Goal: Transaction & Acquisition: Purchase product/service

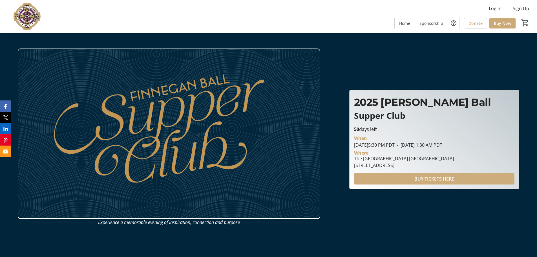
click at [452, 179] on span "BUY TICKETS HERE" at bounding box center [435, 178] width 40 height 7
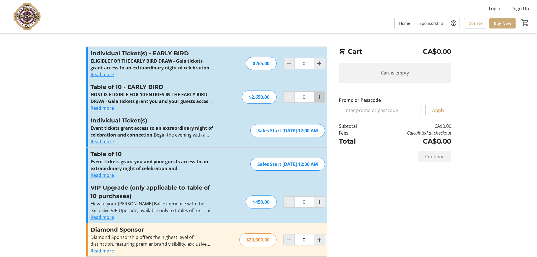
click at [317, 97] on mat-icon "Increment by one" at bounding box center [319, 97] width 7 height 7
type input "1"
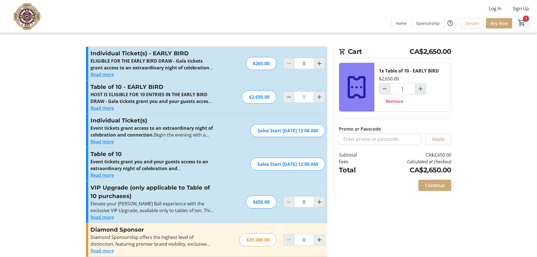
click at [103, 109] on button "Read more" at bounding box center [102, 108] width 23 height 7
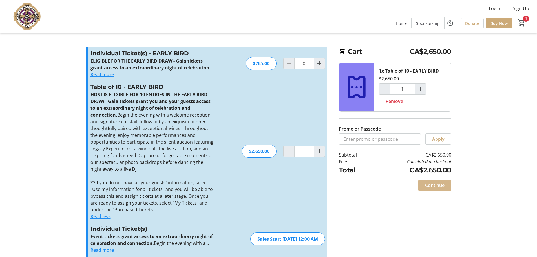
click at [440, 184] on span "Continue" at bounding box center [434, 185] width 19 height 7
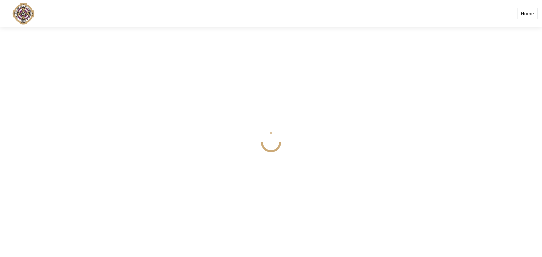
select select
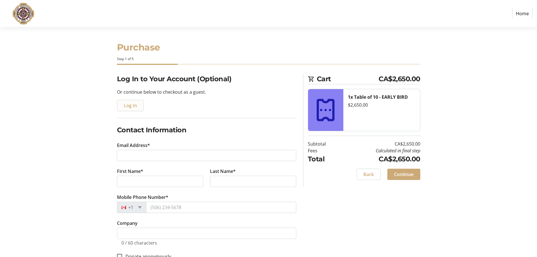
click at [127, 107] on span "Log In" at bounding box center [130, 105] width 13 height 7
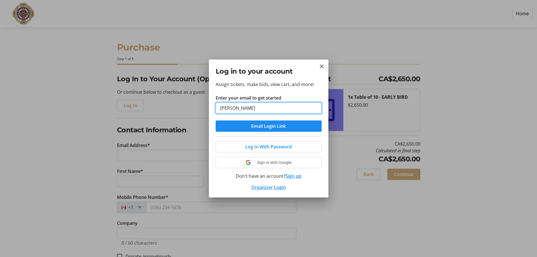
type input "[EMAIL_ADDRESS][DOMAIN_NAME]"
click at [254, 127] on span "Email Login Link" at bounding box center [268, 126] width 35 height 7
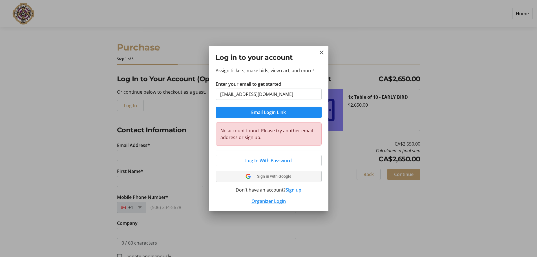
click at [269, 176] on span "Sign in with Google" at bounding box center [274, 176] width 34 height 5
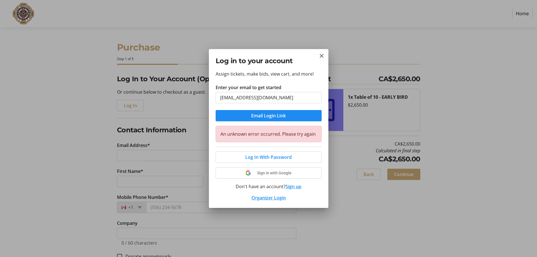
select select
click at [266, 173] on span "Sign in with Google" at bounding box center [274, 173] width 34 height 5
select select
click at [291, 189] on button "Sign up" at bounding box center [294, 186] width 16 height 7
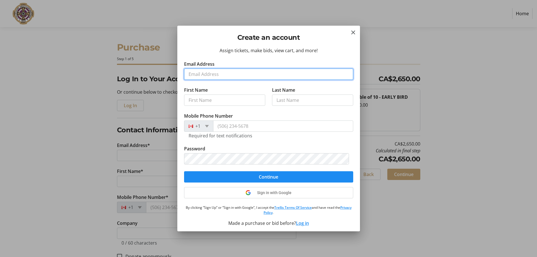
click at [289, 76] on input "Email Address" at bounding box center [268, 74] width 169 height 11
type input "[EMAIL_ADDRESS][DOMAIN_NAME]"
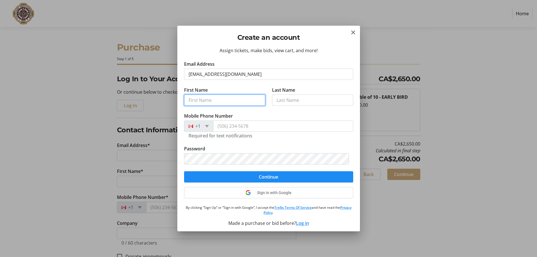
type input "Weikai"
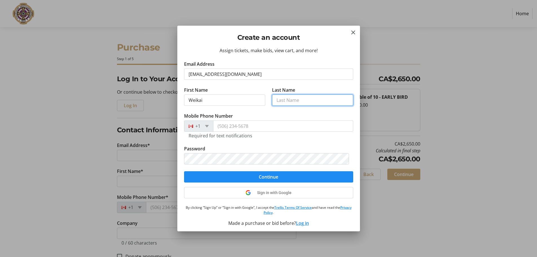
type input "Liao"
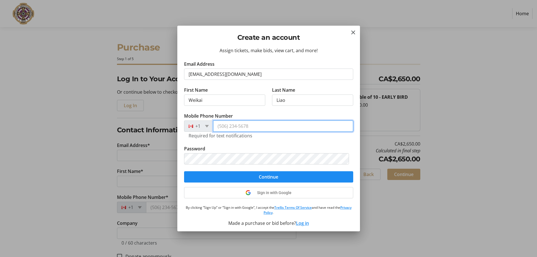
type input "[PHONE_NUMBER]"
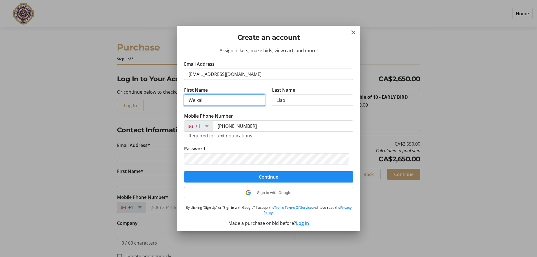
drag, startPoint x: 183, startPoint y: 104, endPoint x: 109, endPoint y: 111, distance: 74.9
click at [117, 111] on div "Create an account Assign tickets, make bids, view cart, and more! Email Address…" at bounding box center [268, 128] width 537 height 257
type input "[PERSON_NAME]"
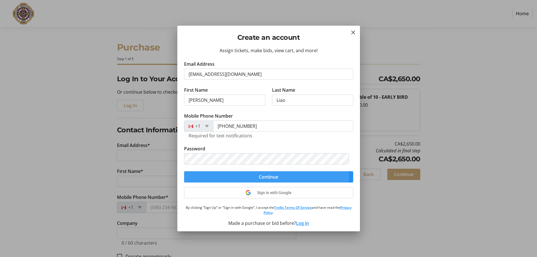
click at [262, 176] on span "Continue" at bounding box center [268, 177] width 19 height 7
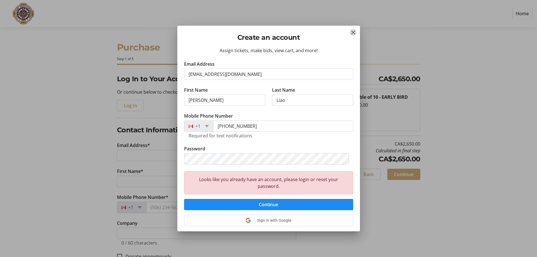
click at [351, 32] on mat-icon "Close" at bounding box center [353, 32] width 7 height 7
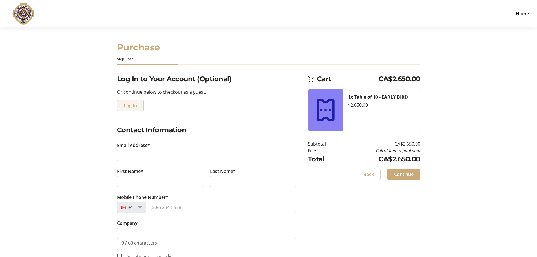
click at [132, 106] on span "Log In" at bounding box center [130, 105] width 13 height 7
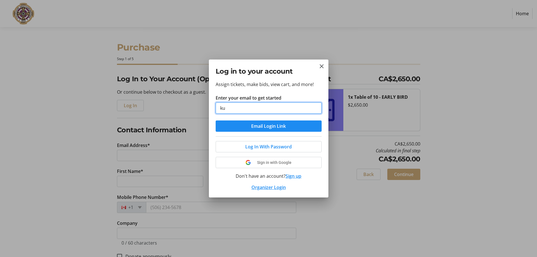
type input "[EMAIL_ADDRESS][DOMAIN_NAME]"
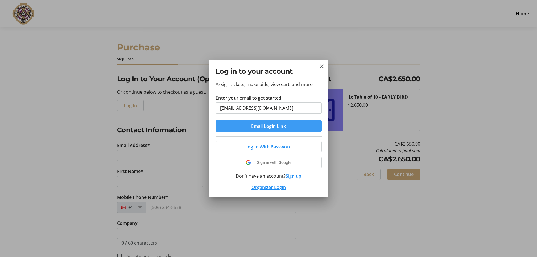
click at [262, 129] on span "Email Login Link" at bounding box center [268, 126] width 35 height 7
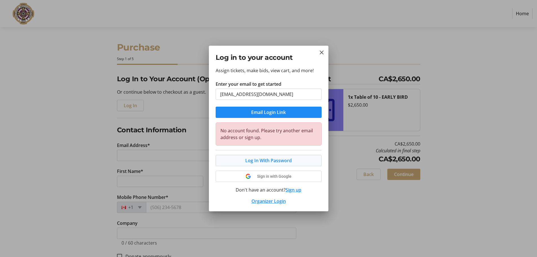
click at [271, 162] on span "Log In With Password" at bounding box center [268, 160] width 47 height 7
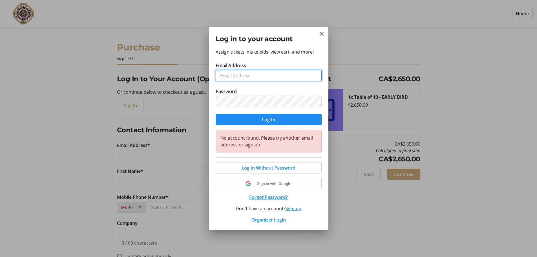
click at [247, 72] on input "Email Address" at bounding box center [269, 75] width 106 height 11
type input "[EMAIL_ADDRESS][DOMAIN_NAME]"
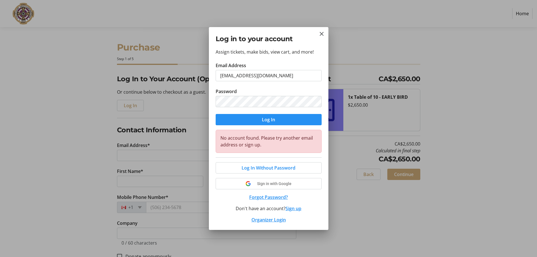
click at [248, 122] on span "submit" at bounding box center [269, 120] width 106 height 14
click at [276, 199] on button "Forgot Password?" at bounding box center [269, 197] width 106 height 7
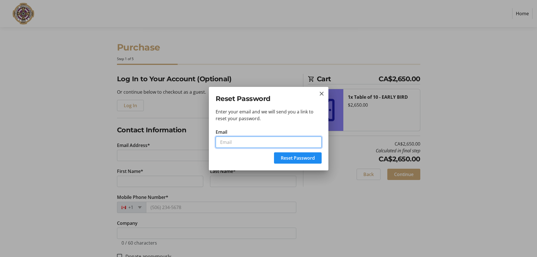
drag, startPoint x: 250, startPoint y: 142, endPoint x: 252, endPoint y: 140, distance: 3.2
click at [250, 142] on input "Email" at bounding box center [269, 142] width 106 height 11
type input "[EMAIL_ADDRESS][DOMAIN_NAME]"
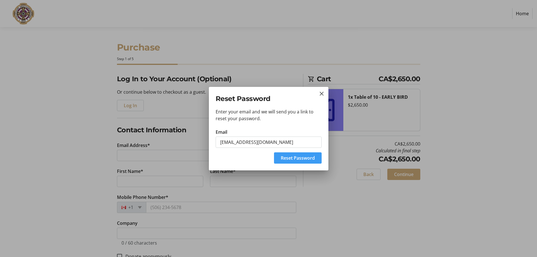
click at [296, 157] on span "Reset Password" at bounding box center [298, 158] width 34 height 7
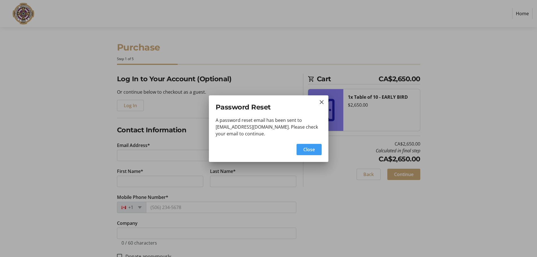
click at [313, 148] on span "Close" at bounding box center [310, 149] width 12 height 7
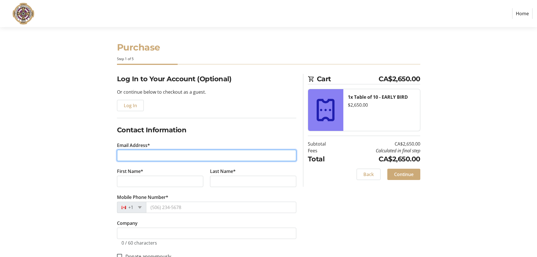
click at [161, 155] on input "Email Address*" at bounding box center [206, 155] width 179 height 11
type input "ASDFA"
drag, startPoint x: 161, startPoint y: 155, endPoint x: 54, endPoint y: 156, distance: 106.9
click at [54, 156] on section "Purchase Step 1 of 5 Cart CA$2,650.00 1x Table of 10 - EARLY BIRD $2,650.00 Sub…" at bounding box center [268, 198] width 537 height 342
click at [178, 157] on input "Email Address*" at bounding box center [206, 155] width 179 height 11
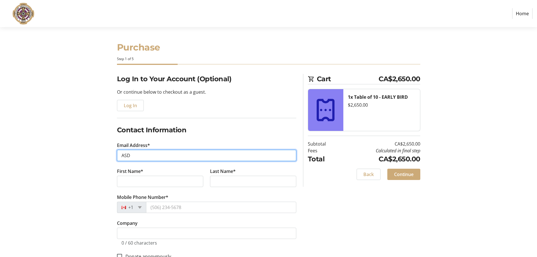
type input "ASDF"
drag, startPoint x: 172, startPoint y: 155, endPoint x: 55, endPoint y: 161, distance: 116.7
click at [55, 161] on section "Purchase Step 1 of 5 Cart CA$2,650.00 1x Table of 10 - EARLY BIRD $2,650.00 Sub…" at bounding box center [268, 198] width 537 height 342
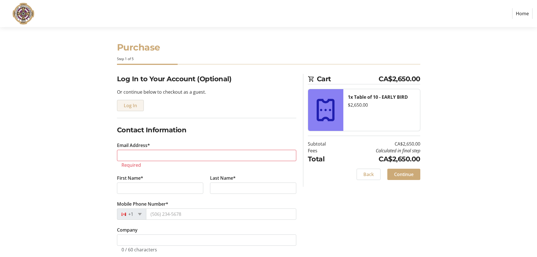
click at [127, 107] on span "Log In" at bounding box center [130, 105] width 13 height 7
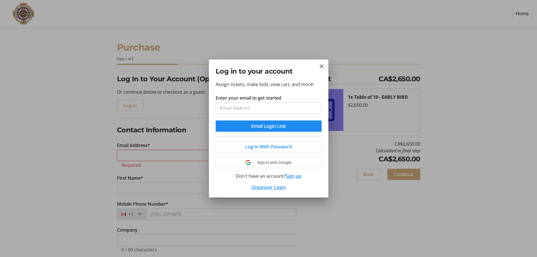
click at [267, 108] on input "Enter your email to get started" at bounding box center [269, 107] width 106 height 11
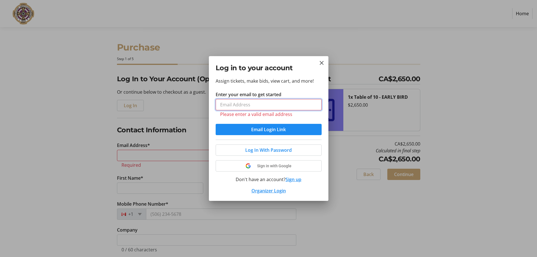
type input "[EMAIL_ADDRESS][DOMAIN_NAME]"
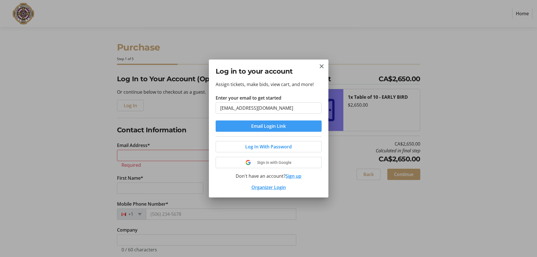
click at [276, 127] on span "Email Login Link" at bounding box center [268, 126] width 35 height 7
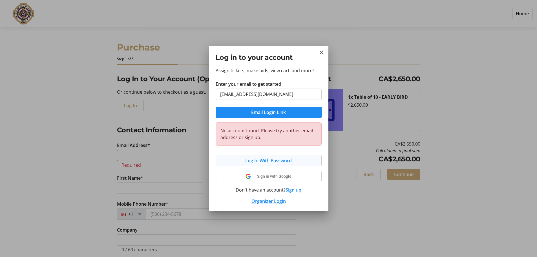
drag, startPoint x: 265, startPoint y: 110, endPoint x: 267, endPoint y: 154, distance: 43.5
click at [267, 154] on div "Assign tickets, make bids, view cart, and more! Enter your email to get started…" at bounding box center [269, 139] width 120 height 144
click at [265, 162] on span "Log In With Password" at bounding box center [268, 160] width 47 height 7
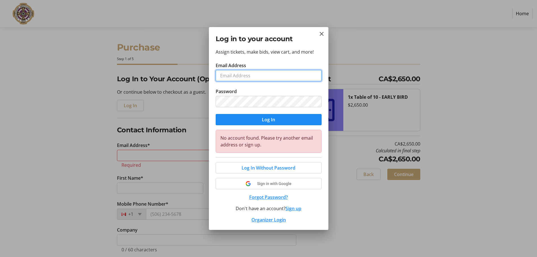
click at [239, 76] on input "Email Address" at bounding box center [269, 75] width 106 height 11
type input "[EMAIL_ADDRESS][DOMAIN_NAME]"
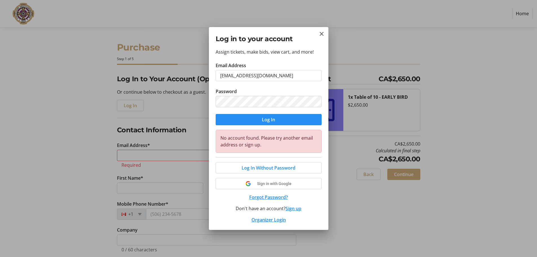
click at [273, 123] on span "submit" at bounding box center [269, 120] width 106 height 14
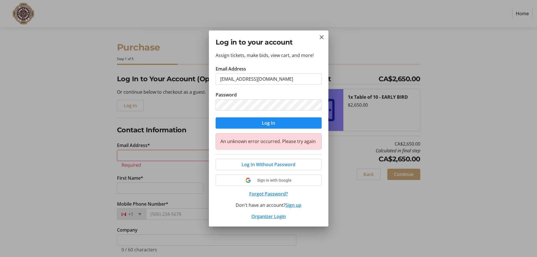
select select
click at [221, 120] on span "submit" at bounding box center [269, 123] width 106 height 14
select select
click at [262, 192] on button "Forgot Password?" at bounding box center [269, 193] width 106 height 7
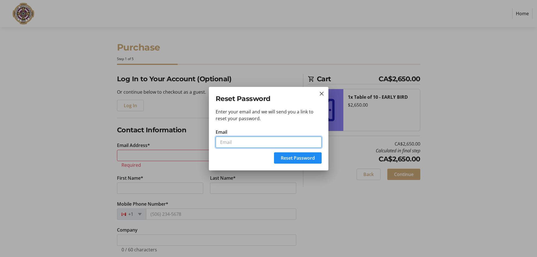
click at [245, 144] on input "Email" at bounding box center [269, 142] width 106 height 11
type input "[EMAIL_ADDRESS][DOMAIN_NAME]"
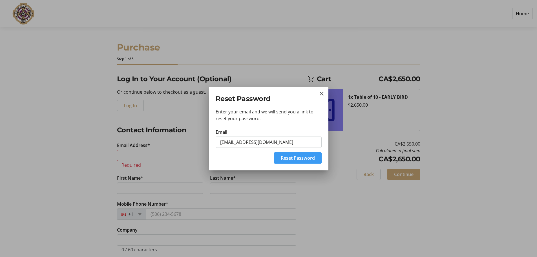
click at [304, 159] on span "Reset Password" at bounding box center [298, 158] width 34 height 7
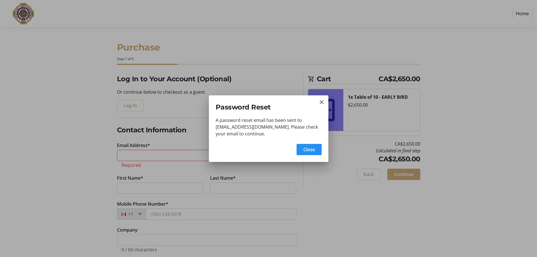
click at [313, 150] on span "Close" at bounding box center [310, 149] width 12 height 7
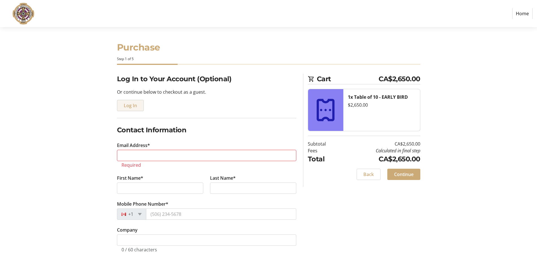
click at [134, 108] on span "Log In" at bounding box center [130, 105] width 13 height 7
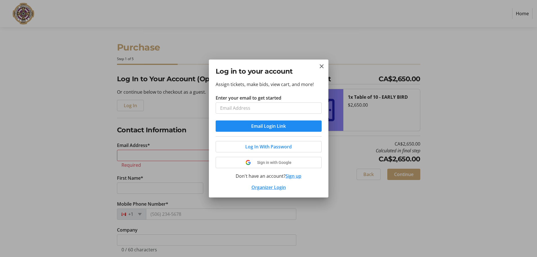
type input "K"
type input "\"
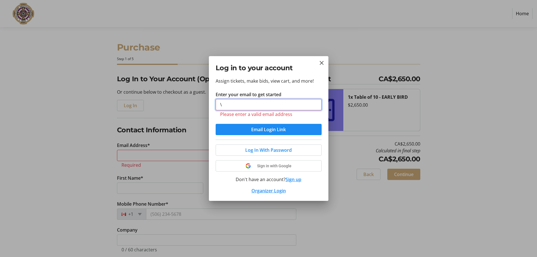
drag, startPoint x: 227, startPoint y: 103, endPoint x: 209, endPoint y: 107, distance: 18.1
click at [209, 107] on div "Assign tickets, make bids, view cart, and more! Enter your email to get started…" at bounding box center [269, 139] width 120 height 123
drag, startPoint x: 266, startPoint y: 132, endPoint x: 291, endPoint y: 116, distance: 29.0
click at [291, 116] on form "Enter your email to get started \ Please enter a valid email address Email Logi…" at bounding box center [269, 113] width 106 height 44
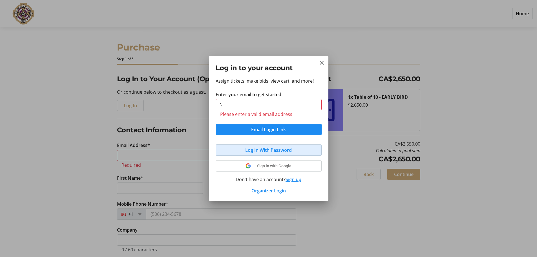
click at [278, 150] on span "Log In With Password" at bounding box center [268, 150] width 47 height 7
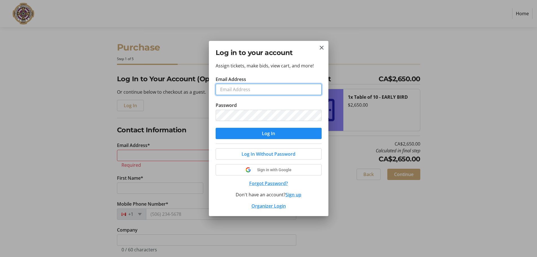
click at [246, 90] on input "Email Address" at bounding box center [269, 89] width 106 height 11
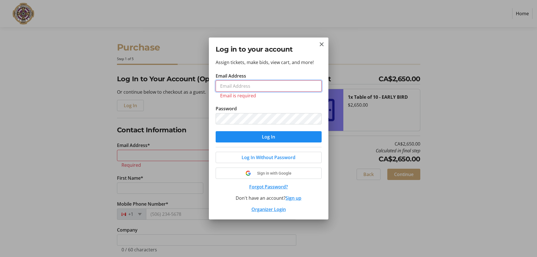
type input "[EMAIL_ADDRESS][DOMAIN_NAME]"
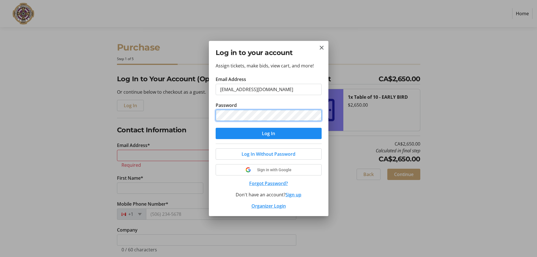
click at [158, 126] on div "Log in to your account Assign tickets, make bids, view cart, and more! Email Ad…" at bounding box center [268, 128] width 537 height 257
click at [222, 135] on span "submit" at bounding box center [269, 134] width 106 height 14
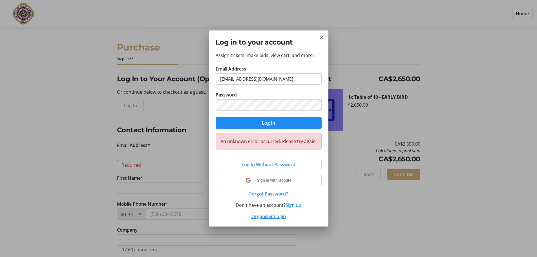
select select
click at [266, 80] on input "[EMAIL_ADDRESS][DOMAIN_NAME]" at bounding box center [269, 78] width 106 height 11
click at [323, 37] on mat-icon "Close" at bounding box center [322, 37] width 7 height 7
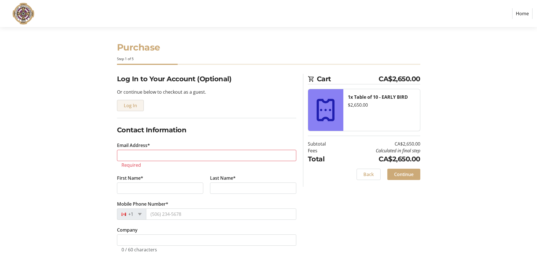
click at [132, 104] on span "Log In" at bounding box center [130, 105] width 13 height 7
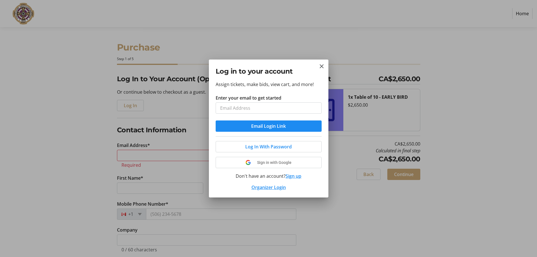
click at [267, 106] on input "Enter your email to get started" at bounding box center [269, 107] width 106 height 11
type input "[EMAIL_ADDRESS][DOMAIN_NAME]"
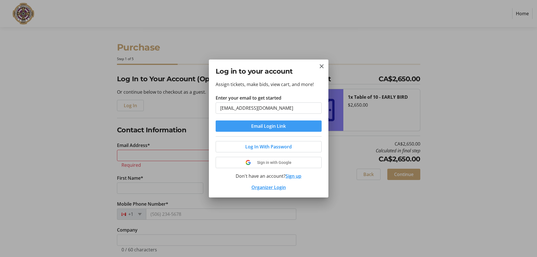
click at [271, 125] on span "Email Login Link" at bounding box center [268, 126] width 35 height 7
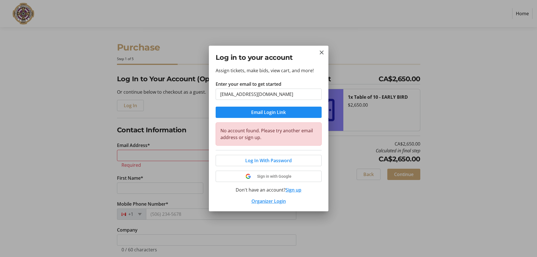
click at [294, 191] on button "Sign up" at bounding box center [294, 189] width 16 height 7
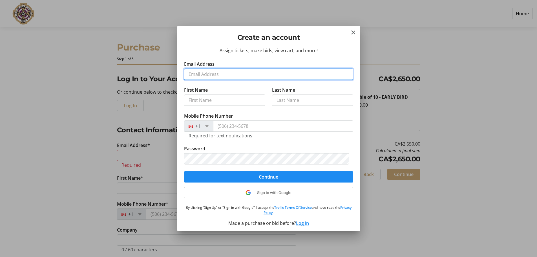
drag, startPoint x: 209, startPoint y: 70, endPoint x: 213, endPoint y: 73, distance: 5.0
click at [209, 70] on input "Email Address" at bounding box center [268, 74] width 169 height 11
type input "[EMAIL_ADDRESS][DOMAIN_NAME]"
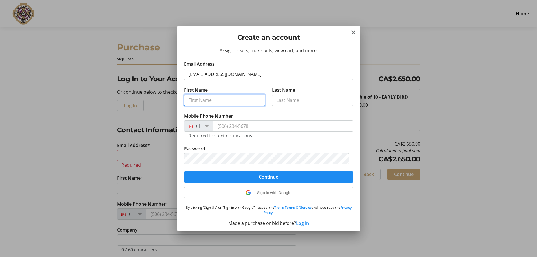
type input "Weikai"
type input "Liao"
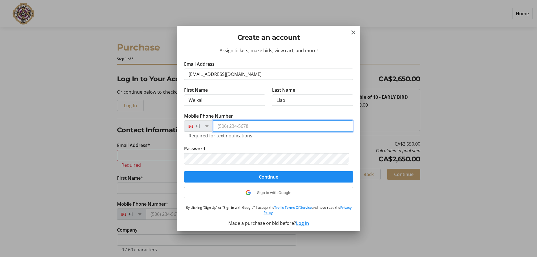
type input "[PHONE_NUMBER]"
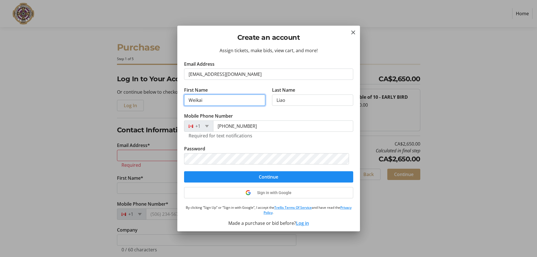
click at [209, 102] on input "Weikai" at bounding box center [224, 100] width 81 height 11
click at [352, 31] on mat-icon "Close" at bounding box center [353, 32] width 7 height 7
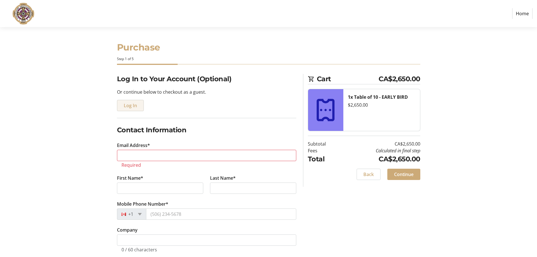
click at [129, 106] on span "Log In" at bounding box center [130, 105] width 13 height 7
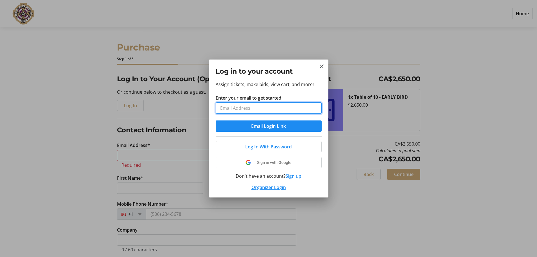
click at [272, 111] on input "Enter your email to get started" at bounding box center [269, 107] width 106 height 11
type input "[EMAIL_ADDRESS][DOMAIN_NAME]"
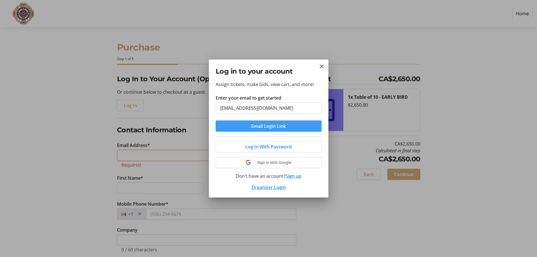
click at [268, 124] on span "Email Login Link" at bounding box center [268, 126] width 35 height 7
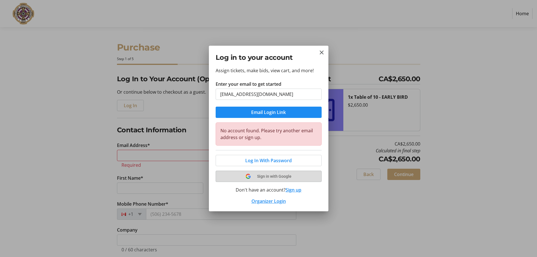
click at [285, 178] on span "Sign in with Google" at bounding box center [274, 176] width 34 height 5
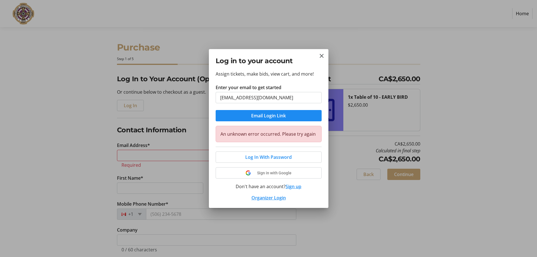
select select
click at [265, 117] on span "Email Login Link" at bounding box center [268, 115] width 35 height 7
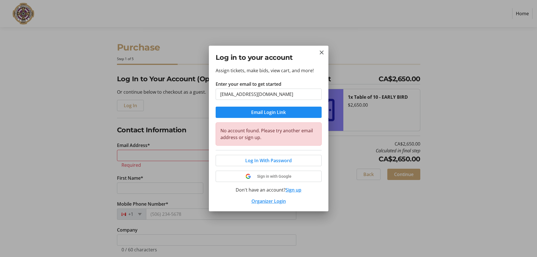
click at [297, 190] on button "Sign up" at bounding box center [294, 189] width 16 height 7
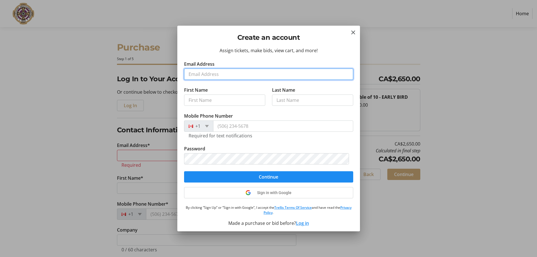
drag, startPoint x: 213, startPoint y: 72, endPoint x: 220, endPoint y: 76, distance: 8.5
click at [213, 72] on input "Email Address" at bounding box center [268, 74] width 169 height 11
type input "[EMAIL_ADDRESS][DOMAIN_NAME]"
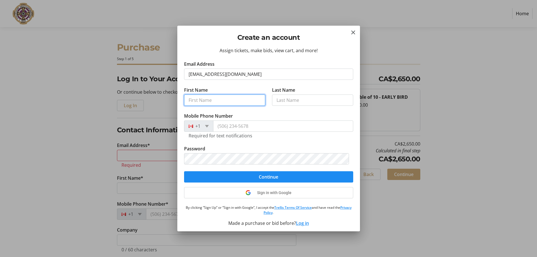
type input "Weikai"
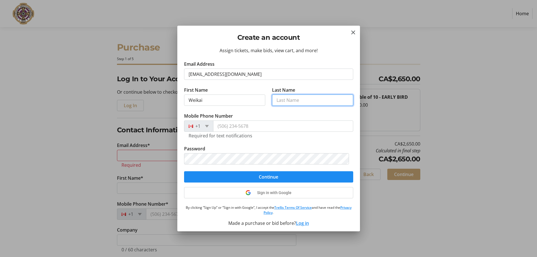
type input "Liao"
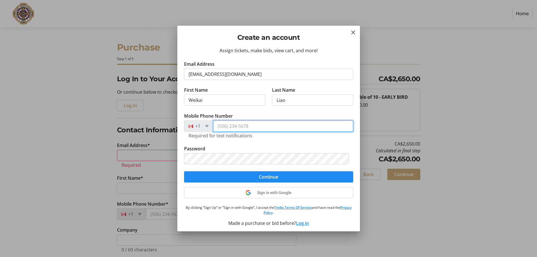
type input "[PHONE_NUMBER]"
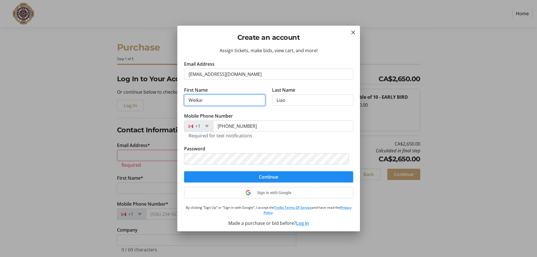
drag, startPoint x: 215, startPoint y: 100, endPoint x: 129, endPoint y: 106, distance: 85.4
click at [135, 106] on div "Create an account Assign tickets, make bids, view cart, and more! Email Address…" at bounding box center [268, 128] width 537 height 257
type input "[PERSON_NAME]"
click at [198, 168] on tr-form-field "Password" at bounding box center [268, 158] width 169 height 26
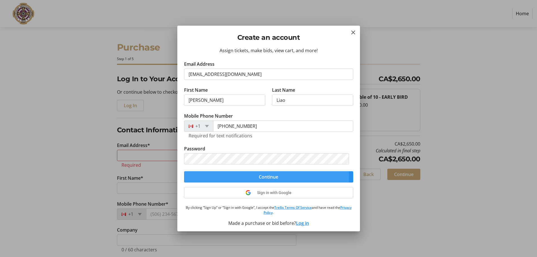
click at [201, 175] on span "submit" at bounding box center [268, 177] width 169 height 14
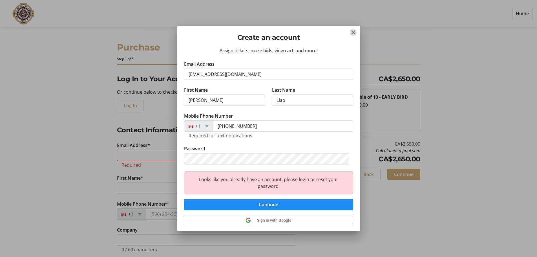
click at [355, 31] on mat-icon "Close" at bounding box center [353, 32] width 7 height 7
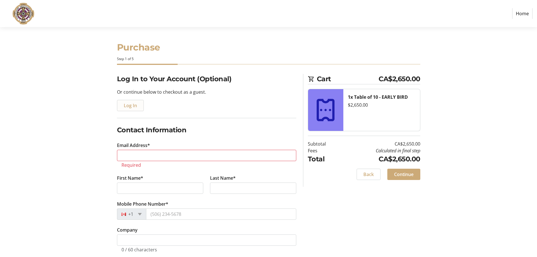
click at [129, 107] on span "Log In" at bounding box center [130, 105] width 13 height 7
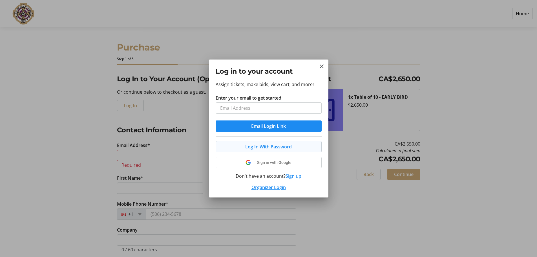
click at [278, 148] on span "Log In With Password" at bounding box center [268, 146] width 47 height 7
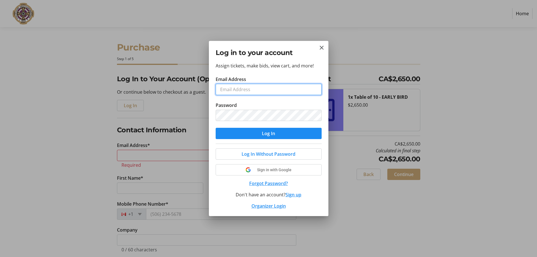
click at [260, 87] on input "Email Address" at bounding box center [269, 89] width 106 height 11
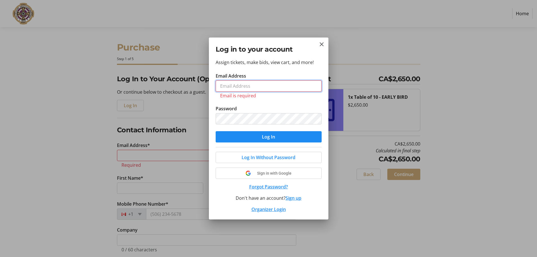
type input "[EMAIL_ADDRESS][DOMAIN_NAME]"
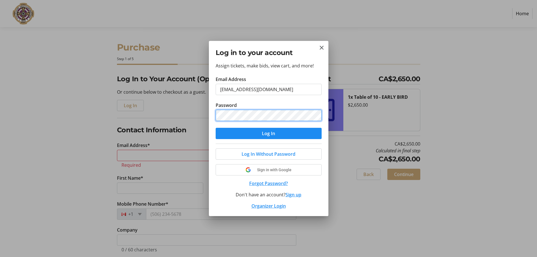
click at [162, 115] on div "Log in to your account Assign tickets, make bids, view cart, and more! Email Ad…" at bounding box center [268, 128] width 537 height 257
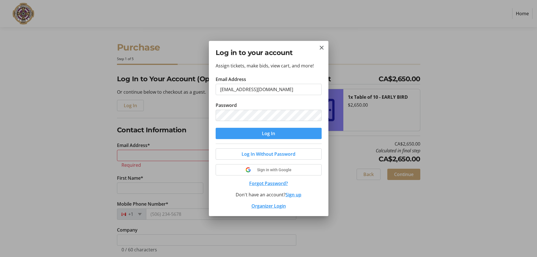
click at [229, 132] on span "submit" at bounding box center [269, 134] width 106 height 14
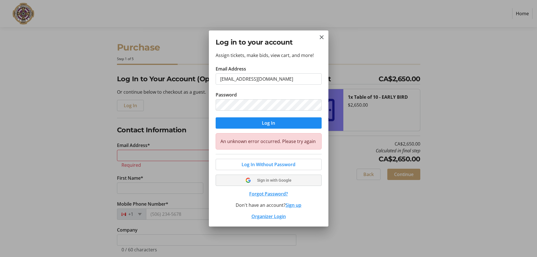
select select
click at [321, 37] on mat-icon "Close" at bounding box center [322, 37] width 7 height 7
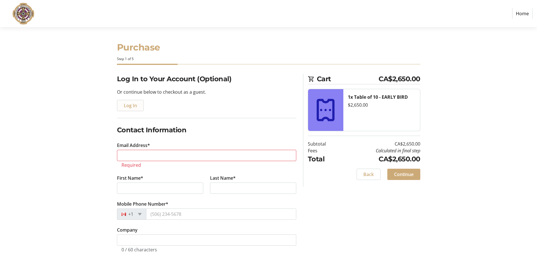
click at [128, 105] on span "Log In" at bounding box center [130, 105] width 13 height 7
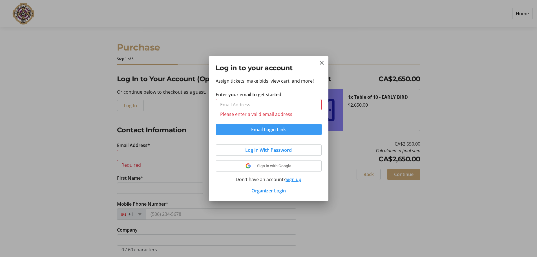
click at [280, 126] on button "Email Login Link" at bounding box center [269, 129] width 106 height 11
click at [277, 130] on span "Email Login Link" at bounding box center [268, 129] width 35 height 7
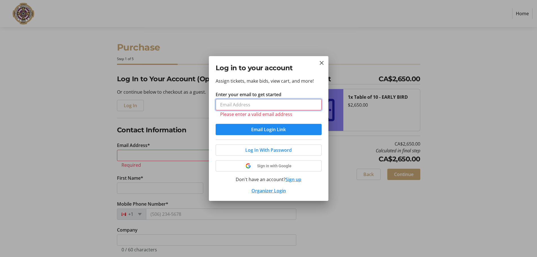
click at [267, 109] on input "Enter your email to get started" at bounding box center [269, 104] width 106 height 11
type input "[EMAIL_ADDRESS][DOMAIN_NAME]"
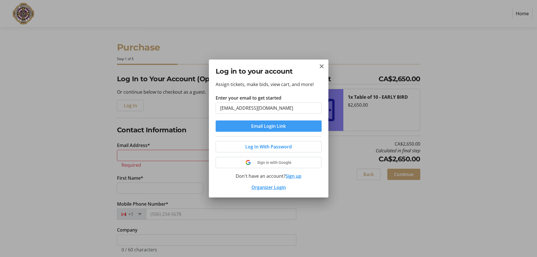
click at [271, 123] on span "Email Login Link" at bounding box center [268, 126] width 35 height 7
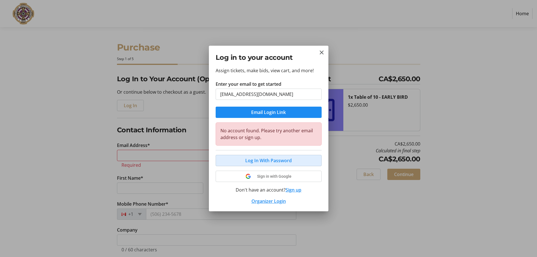
click at [286, 161] on span "Log In With Password" at bounding box center [268, 160] width 47 height 7
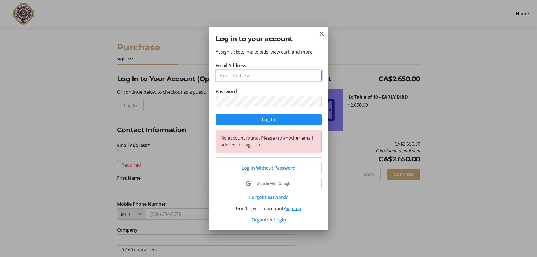
click at [258, 77] on input "Email Address" at bounding box center [269, 75] width 106 height 11
type input "[EMAIL_ADDRESS][DOMAIN_NAME]"
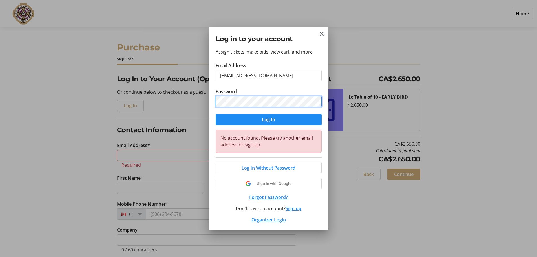
click at [128, 113] on div "Log in to your account Assign tickets, make bids, view cart, and more! Email Ad…" at bounding box center [268, 128] width 537 height 257
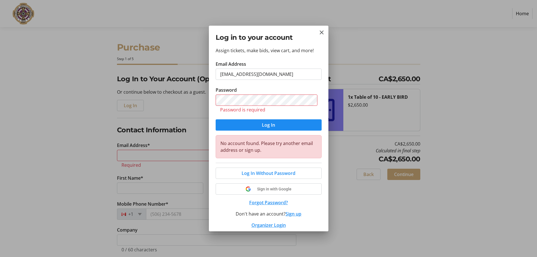
click at [319, 109] on div "Assign tickets, make bids, view cart, and more! Email Address kustom.liao@gmail…" at bounding box center [269, 139] width 120 height 184
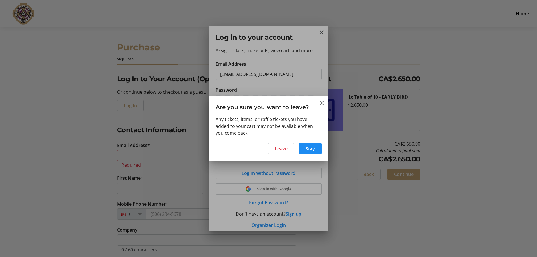
select select
click at [288, 149] on span at bounding box center [282, 149] width 26 height 14
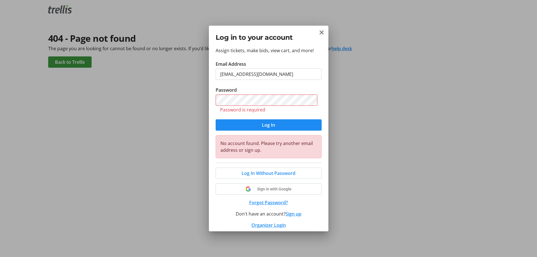
click at [323, 34] on mat-icon "Close" at bounding box center [322, 32] width 7 height 7
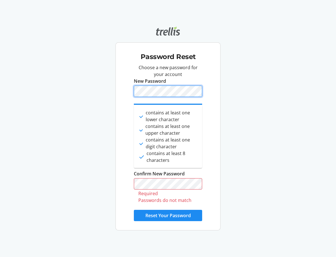
click at [87, 98] on div "Password Reset Choose a new password for your account New Password done contain…" at bounding box center [168, 128] width 336 height 213
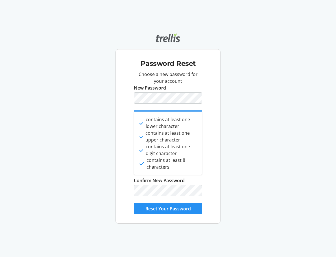
click at [168, 208] on span "Reset Your Password" at bounding box center [167, 208] width 45 height 7
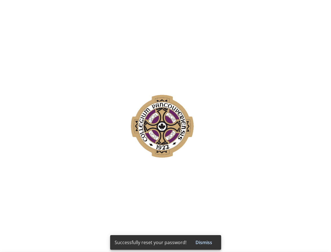
select select
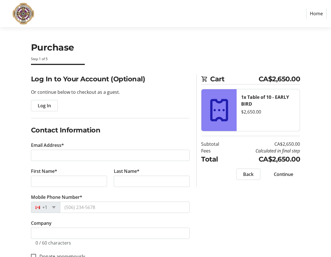
click at [43, 104] on span "Log In" at bounding box center [44, 105] width 13 height 7
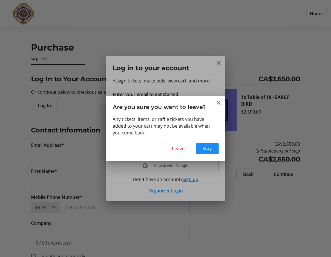
select select
click at [203, 148] on span "Stay" at bounding box center [207, 148] width 9 height 7
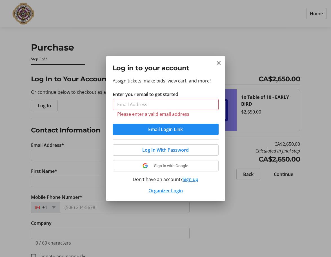
select select
click at [218, 62] on mat-icon "Close" at bounding box center [219, 63] width 7 height 7
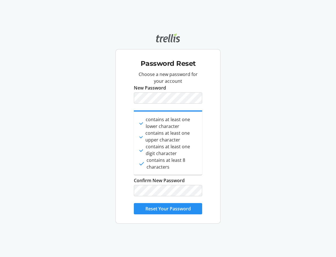
click at [149, 208] on span "Reset Your Password" at bounding box center [167, 208] width 45 height 7
click at [155, 208] on span "Reset Your Password" at bounding box center [167, 208] width 45 height 7
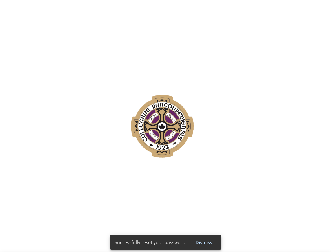
select select
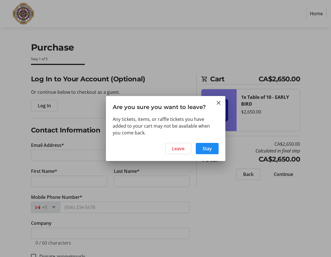
select select
click at [206, 148] on span "Stay" at bounding box center [207, 148] width 9 height 7
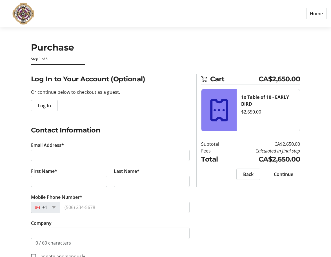
select select
click at [40, 106] on span "Log In" at bounding box center [44, 105] width 13 height 7
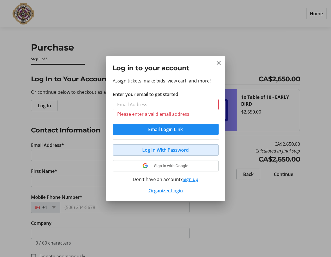
click at [142, 148] on span at bounding box center [166, 150] width 106 height 14
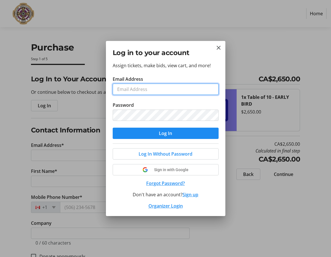
click at [165, 89] on input "Email Address" at bounding box center [166, 89] width 106 height 11
type input "[EMAIL_ADDRESS][DOMAIN_NAME]"
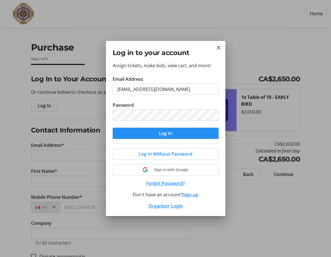
click at [161, 132] on span "Log In" at bounding box center [165, 133] width 13 height 7
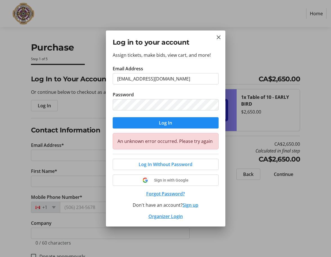
select select
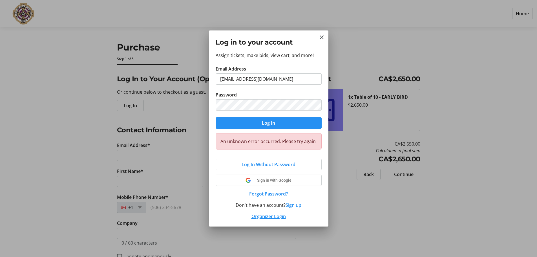
click at [265, 124] on span "Log In" at bounding box center [268, 123] width 13 height 7
select select
click at [271, 129] on span "submit" at bounding box center [269, 123] width 106 height 14
select select
click at [280, 165] on span "Log In Without Password" at bounding box center [269, 164] width 54 height 7
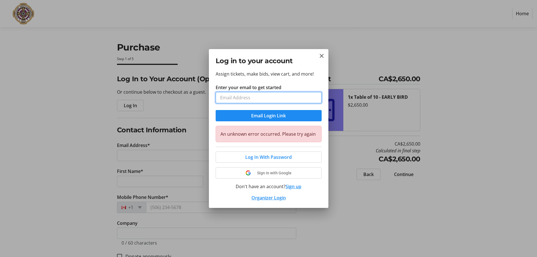
click at [260, 97] on input "Enter your email to get started" at bounding box center [269, 97] width 106 height 11
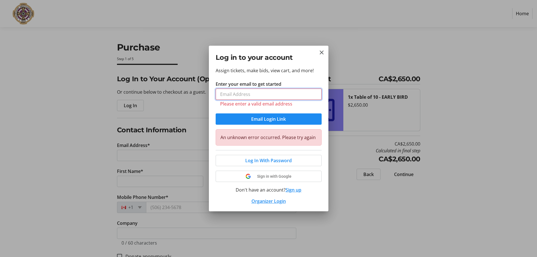
type input "[EMAIL_ADDRESS][DOMAIN_NAME]"
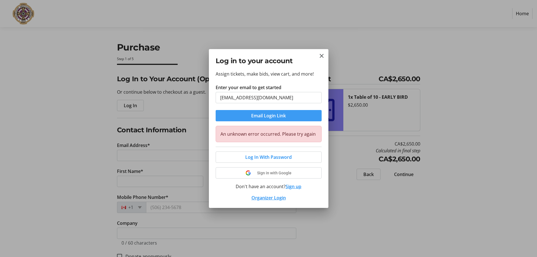
click at [291, 115] on span "submit" at bounding box center [269, 116] width 106 height 14
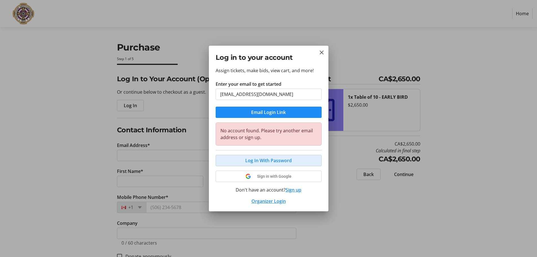
click at [267, 162] on span "Log In With Password" at bounding box center [268, 160] width 47 height 7
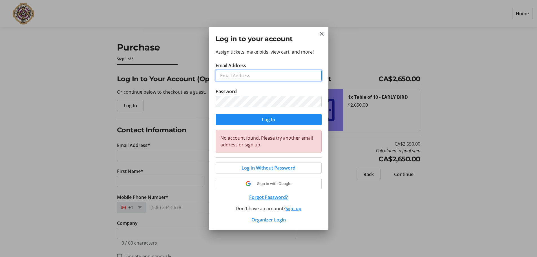
click at [255, 76] on input "Email Address" at bounding box center [269, 75] width 106 height 11
type input "[EMAIL_ADDRESS][DOMAIN_NAME]"
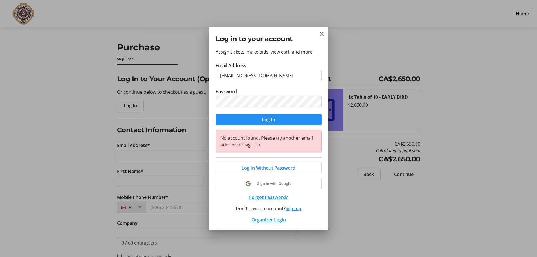
click at [257, 121] on span "submit" at bounding box center [269, 120] width 106 height 14
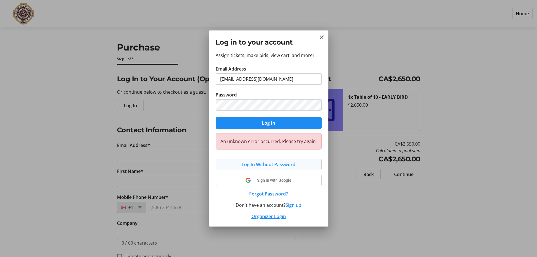
select select
click at [275, 165] on span "Log In Without Password" at bounding box center [269, 164] width 54 height 7
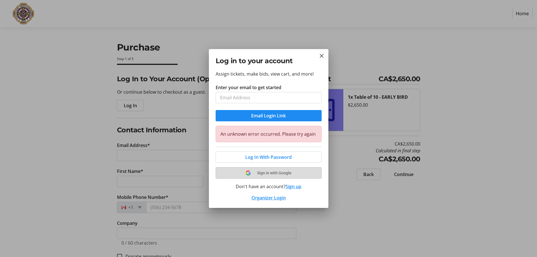
click at [275, 173] on span "Sign in with Google" at bounding box center [274, 173] width 34 height 5
select select
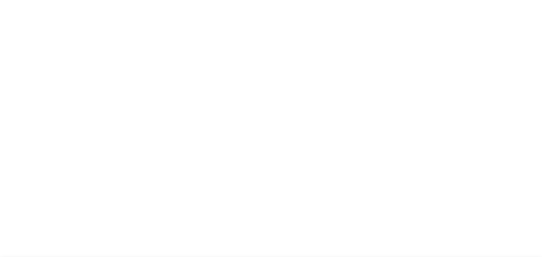
select select
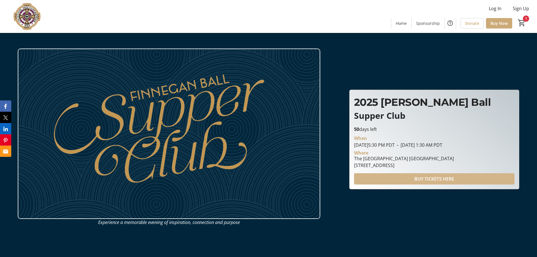
click at [449, 177] on span "BUY TICKETS HERE" at bounding box center [435, 178] width 40 height 7
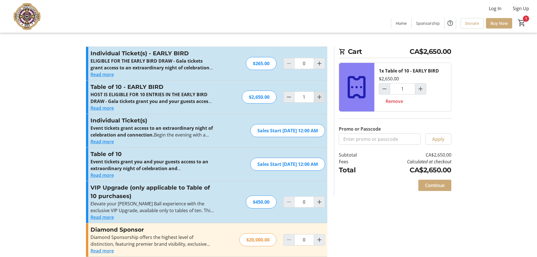
click at [320, 98] on mat-icon "Increment by one" at bounding box center [319, 97] width 7 height 7
type input "2"
click at [288, 97] on mat-icon "Decrement by one" at bounding box center [289, 97] width 7 height 7
type input "1"
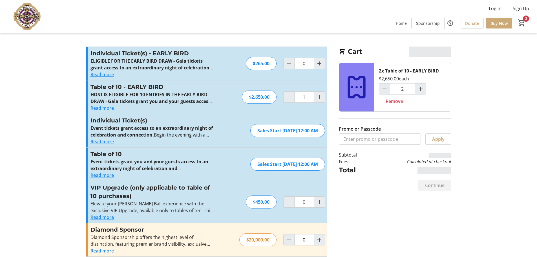
type input "1"
click at [439, 187] on span "Continue" at bounding box center [434, 185] width 19 height 7
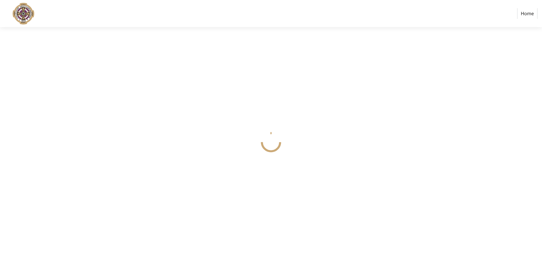
select select
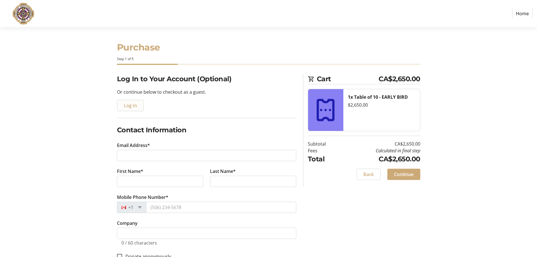
click at [125, 103] on span "Log In" at bounding box center [130, 105] width 13 height 7
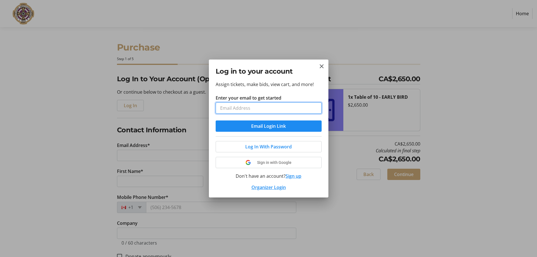
type input "[EMAIL_ADDRESS][DOMAIN_NAME]"
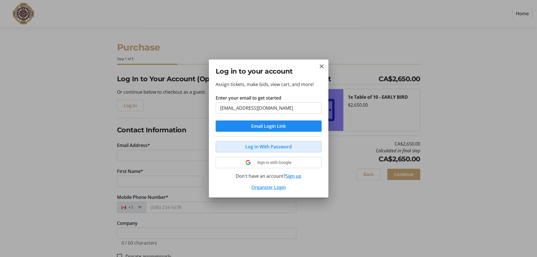
click at [257, 148] on span "Log In With Password" at bounding box center [268, 146] width 47 height 7
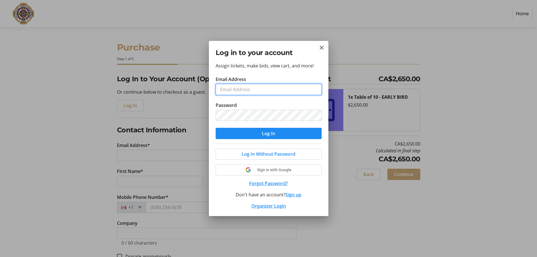
click at [253, 93] on input "Email Address" at bounding box center [269, 89] width 106 height 11
type input "[EMAIL_ADDRESS][DOMAIN_NAME]"
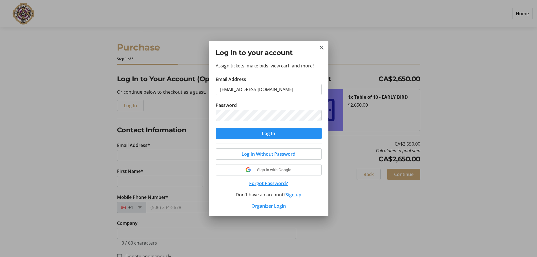
click at [261, 135] on span "submit" at bounding box center [269, 134] width 106 height 14
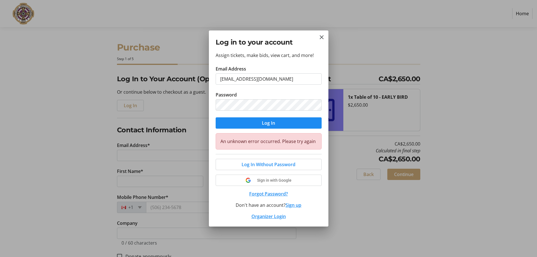
select select
click at [274, 194] on button "Forgot Password?" at bounding box center [269, 193] width 106 height 7
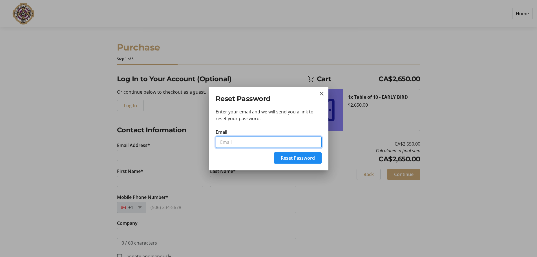
click at [241, 145] on input "Email" at bounding box center [269, 142] width 106 height 11
type input "[EMAIL_ADDRESS][DOMAIN_NAME]"
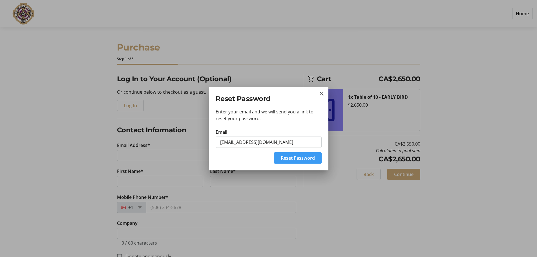
click at [297, 157] on span "Reset Password" at bounding box center [298, 158] width 34 height 7
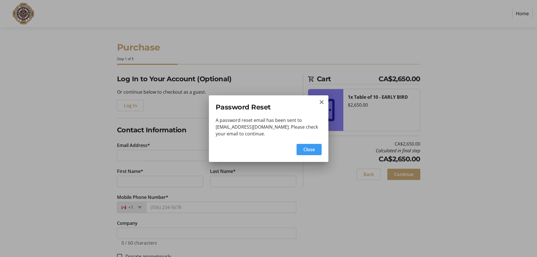
click at [311, 148] on span "Close" at bounding box center [310, 149] width 12 height 7
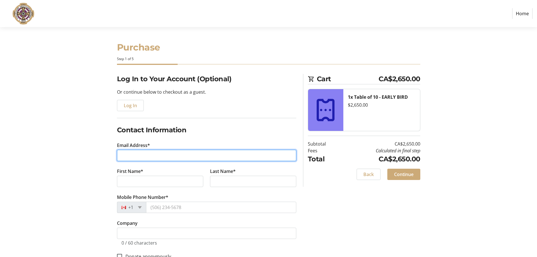
click at [200, 154] on input "Email Address*" at bounding box center [206, 155] width 179 height 11
type input "asdfa"
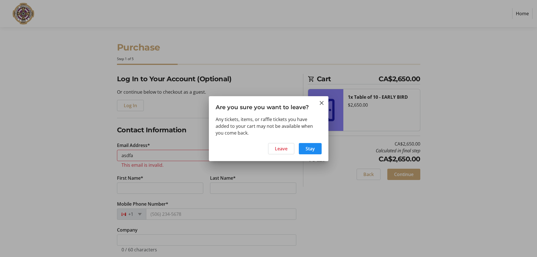
select select
drag, startPoint x: 278, startPoint y: 149, endPoint x: 339, endPoint y: 157, distance: 61.5
click at [288, 134] on tr-shared-ui-action-dialog-ui "Are you sure you want to leave? Any tickets, items, or raffle tickets you have …" at bounding box center [269, 128] width 120 height 65
click at [302, 150] on span at bounding box center [310, 149] width 23 height 14
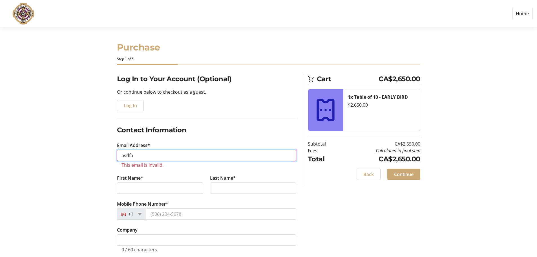
drag, startPoint x: 150, startPoint y: 156, endPoint x: 90, endPoint y: 166, distance: 60.3
click at [93, 166] on div "Log In to Your Account (Optional) Or continue below to checkout as a guest. Log…" at bounding box center [269, 225] width 372 height 302
type input "[EMAIL_ADDRESS][DOMAIN_NAME]"
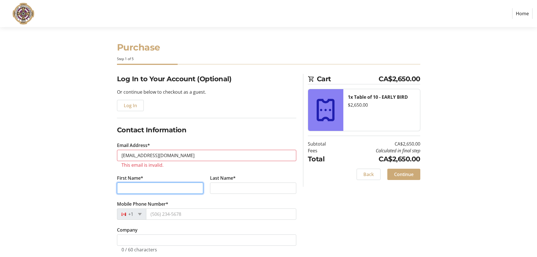
type input "Weikai"
type input "Liao"
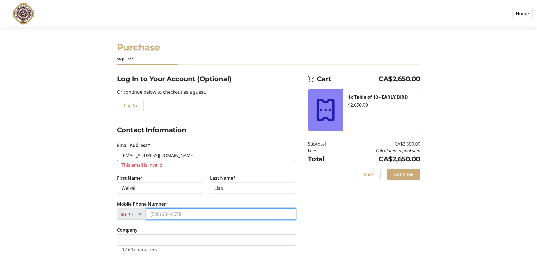
type input "[PHONE_NUMBER]"
type input "[STREET_ADDRESS]"
type input "[GEOGRAPHIC_DATA]"
type input "V7C 1Y4"
select select "CA"
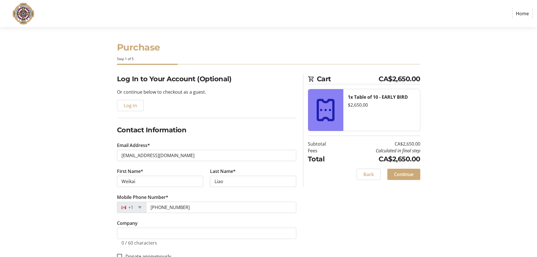
select select "BC"
drag, startPoint x: 164, startPoint y: 182, endPoint x: -5, endPoint y: 189, distance: 169.1
click at [0, 189] on html "Home Purchase Step 1 of 5 Cart CA$2,650.00 1x Table of 10 - EARLY BIRD $2,650.0…" at bounding box center [268, 184] width 537 height 369
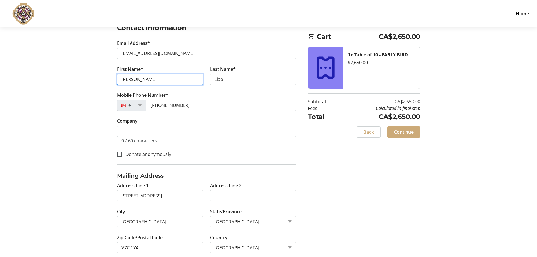
scroll to position [112, 0]
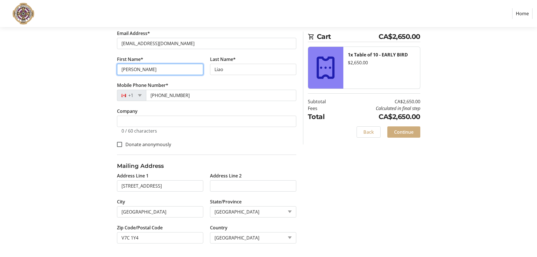
type input "[PERSON_NAME]"
click at [403, 131] on span "Continue" at bounding box center [403, 132] width 19 height 7
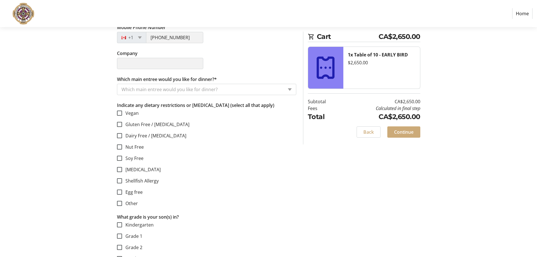
scroll to position [197, 0]
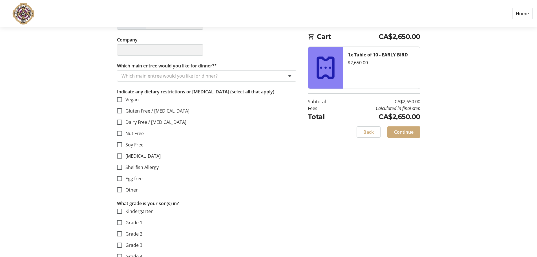
click at [291, 76] on span at bounding box center [290, 76] width 4 height 3
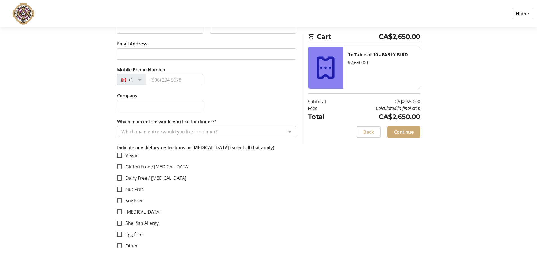
scroll to position [621, 0]
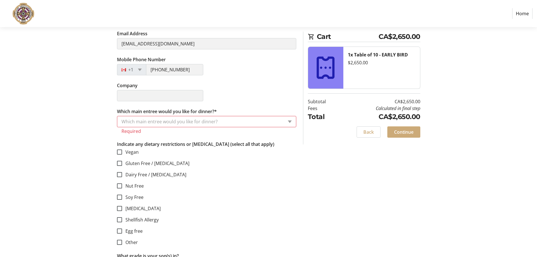
scroll to position [85, 0]
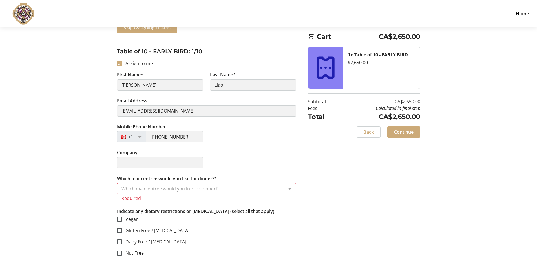
click at [521, 13] on link "Home" at bounding box center [523, 13] width 20 height 11
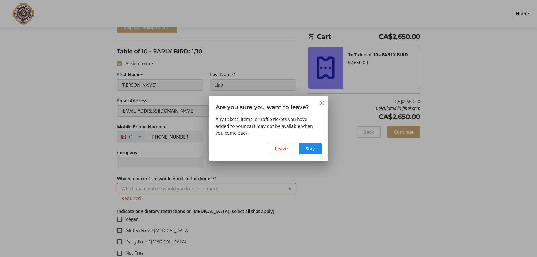
scroll to position [0, 0]
click at [309, 149] on span "Stay" at bounding box center [310, 148] width 9 height 7
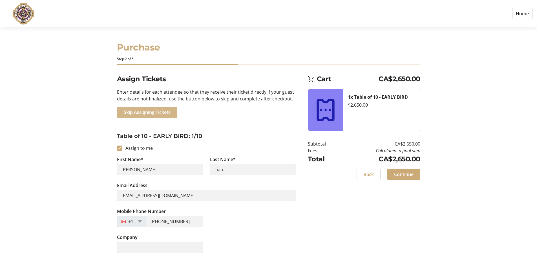
click at [154, 111] on span "Skip Assigning Tickets" at bounding box center [147, 112] width 47 height 7
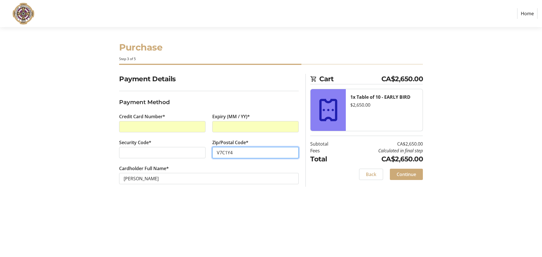
type input "V7C1Y4"
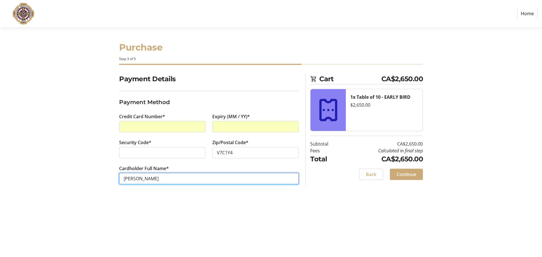
drag, startPoint x: 1, startPoint y: 182, endPoint x: -11, endPoint y: 183, distance: 12.2
click at [0, 183] on html "Home Purchase Step 3 of 5 Cart CA$2,650.00 1x Table of 10 - EARLY BIRD $2,650.0…" at bounding box center [271, 128] width 542 height 257
type input "[PERSON_NAME]"
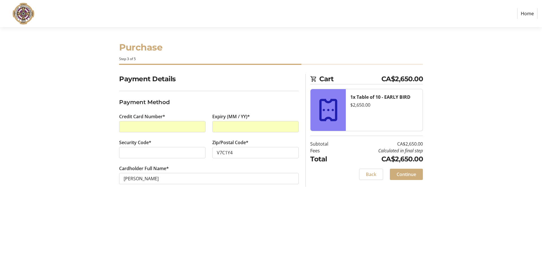
click at [409, 172] on span "Continue" at bounding box center [405, 174] width 19 height 7
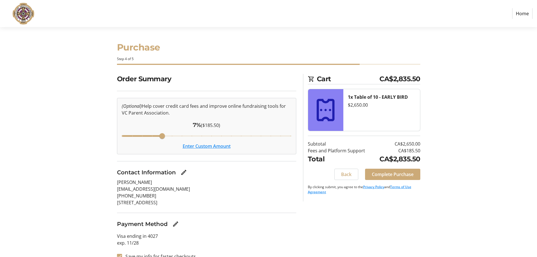
scroll to position [10, 0]
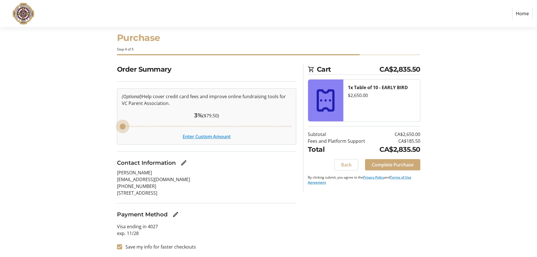
drag, startPoint x: 163, startPoint y: 126, endPoint x: 106, endPoint y: 130, distance: 57.1
type input "3"
click at [116, 130] on input "Cover fees percentage" at bounding box center [207, 126] width 182 height 12
click at [67, 149] on section "Purchase Step 4 of 5 Cart CA$2,729.50 1x Table of 10 - EARLY BIRD $2,650.00 Sub…" at bounding box center [268, 137] width 537 height 240
click at [351, 165] on span "Back" at bounding box center [346, 164] width 10 height 7
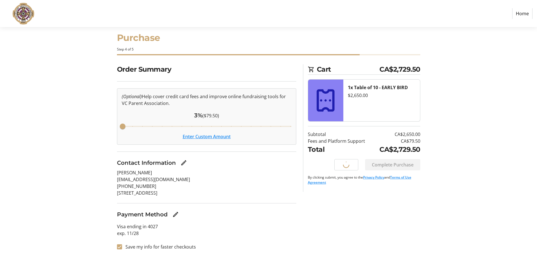
scroll to position [0, 0]
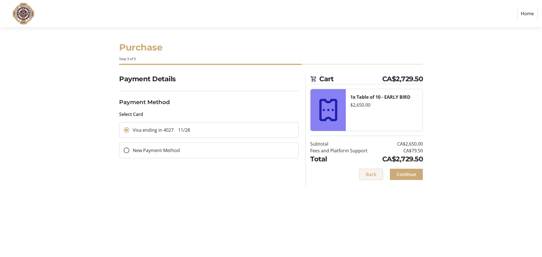
click at [366, 174] on span "Back" at bounding box center [371, 174] width 10 height 7
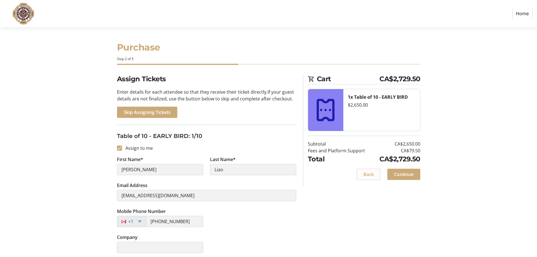
click at [369, 175] on span "Back" at bounding box center [369, 174] width 10 height 7
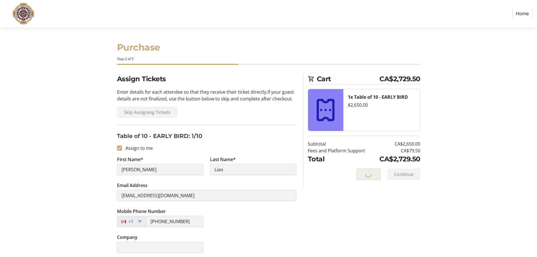
select select "BC"
select select "CA"
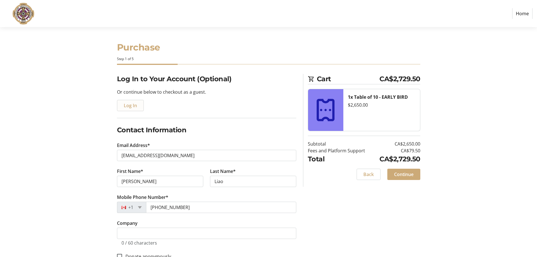
click at [133, 102] on span "Log In" at bounding box center [130, 105] width 13 height 7
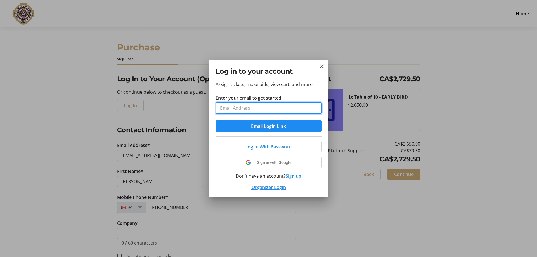
click at [280, 106] on input "Enter your email to get started" at bounding box center [269, 107] width 106 height 11
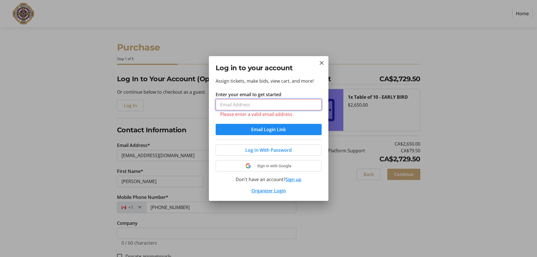
type input "[EMAIL_ADDRESS][DOMAIN_NAME]"
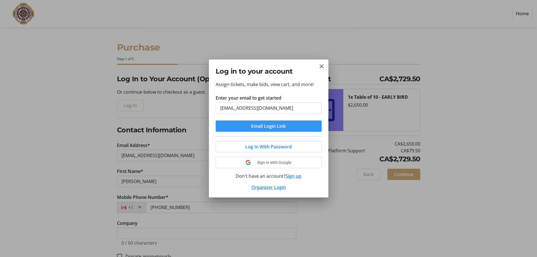
click at [266, 125] on span "Email Login Link" at bounding box center [268, 126] width 35 height 7
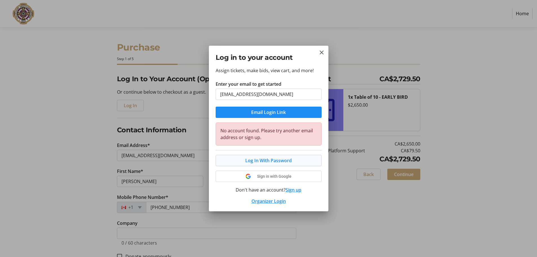
click at [266, 161] on span "Log In With Password" at bounding box center [268, 160] width 47 height 7
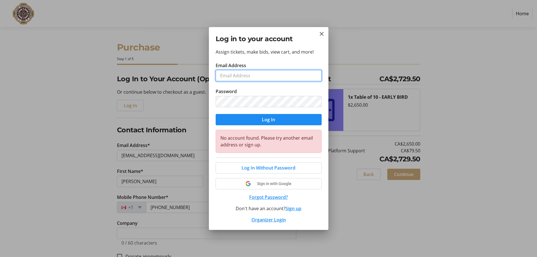
click at [248, 76] on input "Email Address" at bounding box center [269, 75] width 106 height 11
type input "[EMAIL_ADDRESS][DOMAIN_NAME]"
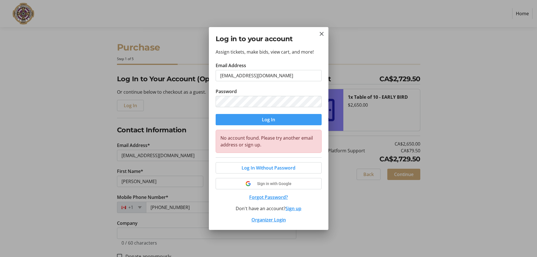
click at [269, 118] on span "Log In" at bounding box center [268, 119] width 13 height 7
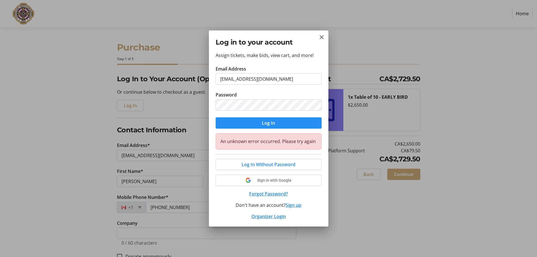
select select "BC"
select select "CA"
click at [276, 124] on span "submit" at bounding box center [269, 123] width 106 height 14
select select "BC"
select select "CA"
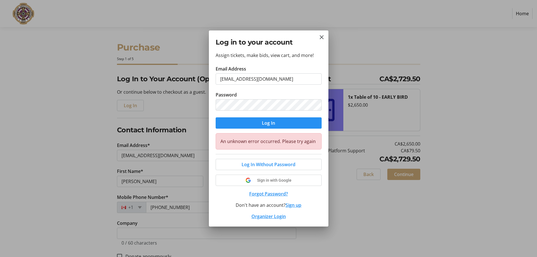
click at [259, 122] on span "submit" at bounding box center [269, 123] width 106 height 14
select select "BC"
select select "CA"
click at [158, 111] on div "Log in to your account Assign tickets, make bids, view cart, and more! Email Ad…" at bounding box center [268, 128] width 537 height 257
click at [232, 121] on span "submit" at bounding box center [269, 123] width 106 height 14
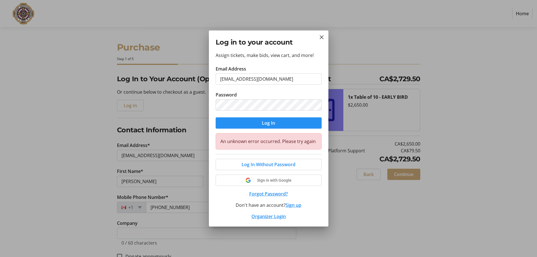
select select "BC"
select select "CA"
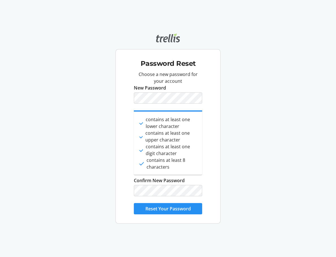
click at [150, 208] on span "Reset Your Password" at bounding box center [167, 208] width 45 height 7
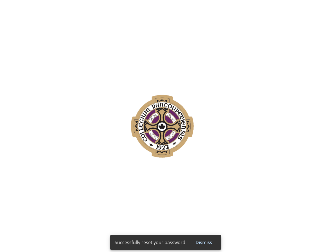
select select
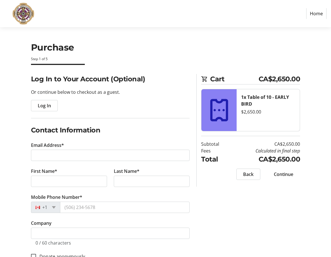
click at [42, 103] on span "Log In" at bounding box center [44, 105] width 13 height 7
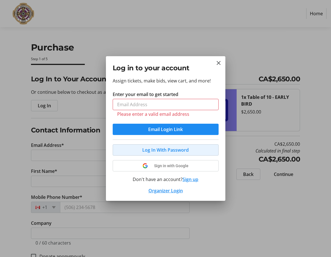
click at [124, 149] on span at bounding box center [166, 150] width 106 height 14
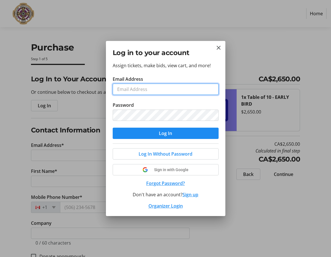
click at [144, 89] on input "Email Address" at bounding box center [166, 89] width 106 height 11
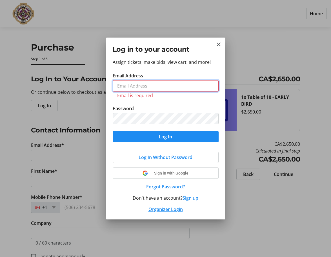
type input "[EMAIL_ADDRESS][DOMAIN_NAME]"
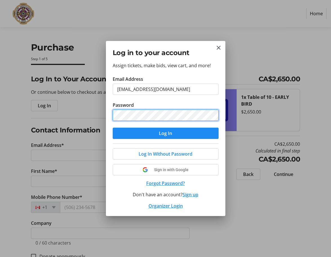
click at [65, 124] on div "Log in to your account Assign tickets, make bids, view cart, and more! Email Ad…" at bounding box center [165, 128] width 331 height 257
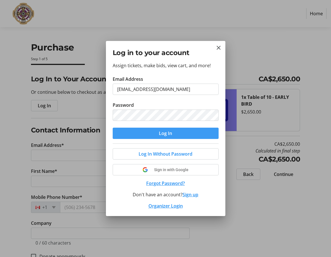
click at [134, 131] on span "submit" at bounding box center [166, 133] width 106 height 14
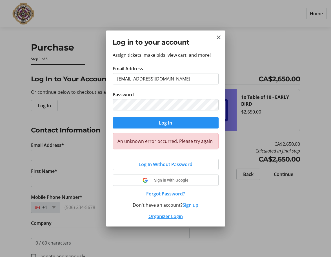
select select
click at [217, 37] on mat-icon "Close" at bounding box center [219, 37] width 7 height 7
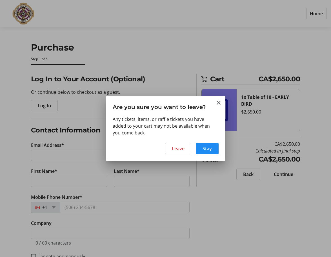
select select
click at [185, 149] on span "Leave" at bounding box center [178, 148] width 13 height 7
